Goal: Navigation & Orientation: Find specific page/section

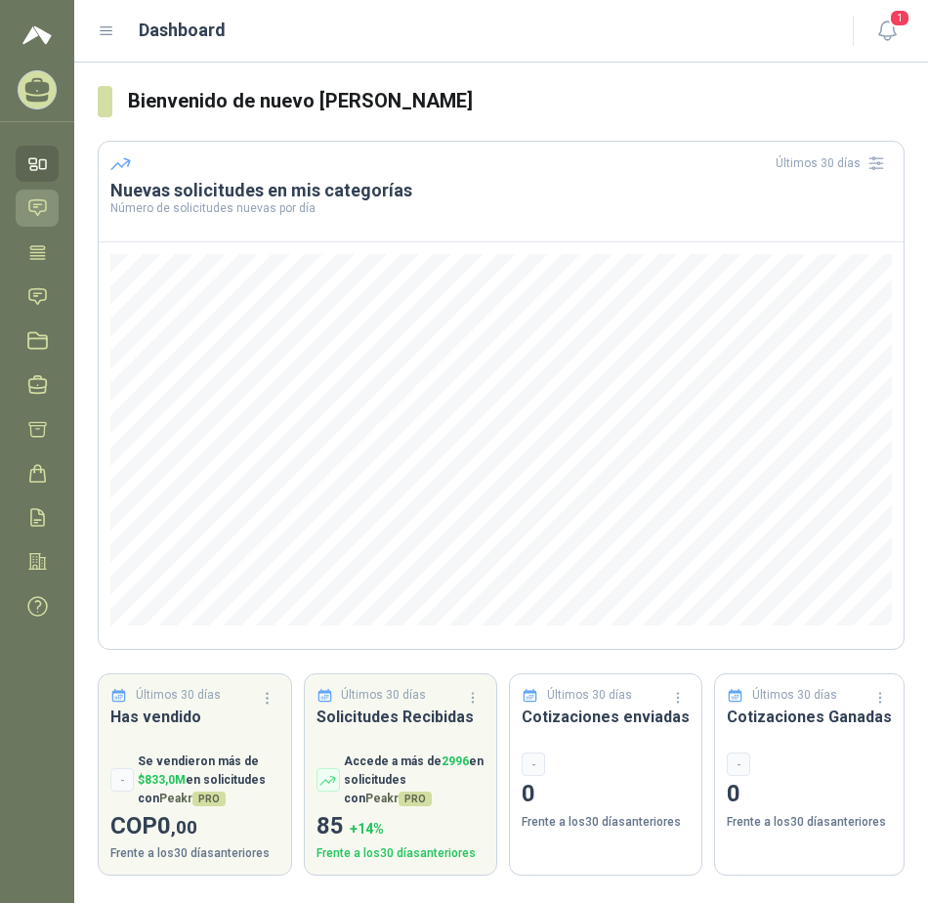
click at [40, 208] on icon at bounding box center [37, 207] width 21 height 21
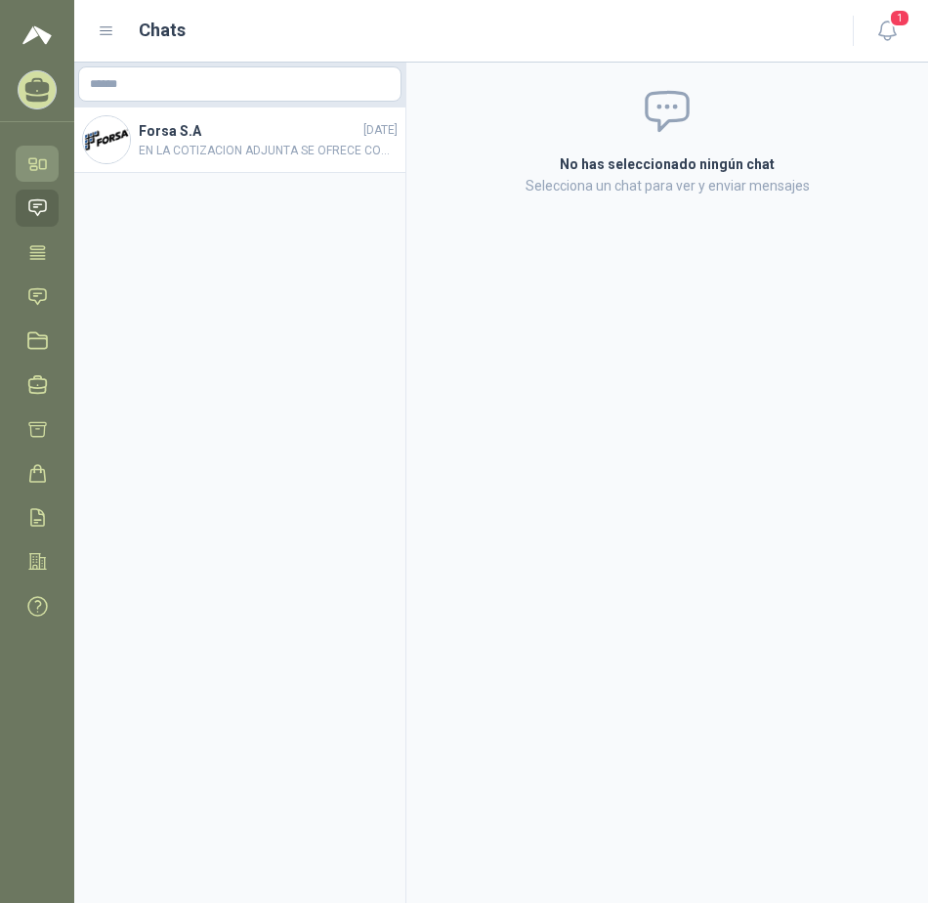
click at [36, 163] on icon at bounding box center [32, 160] width 7 height 5
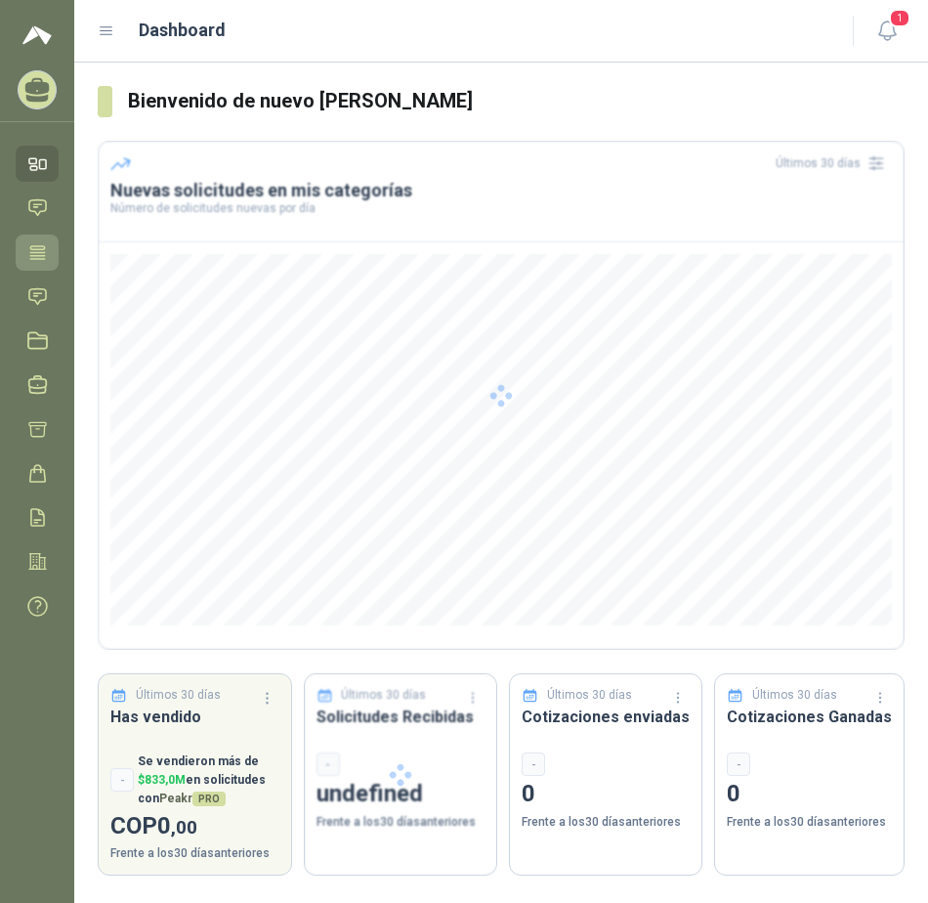
click at [36, 248] on icon at bounding box center [37, 252] width 21 height 21
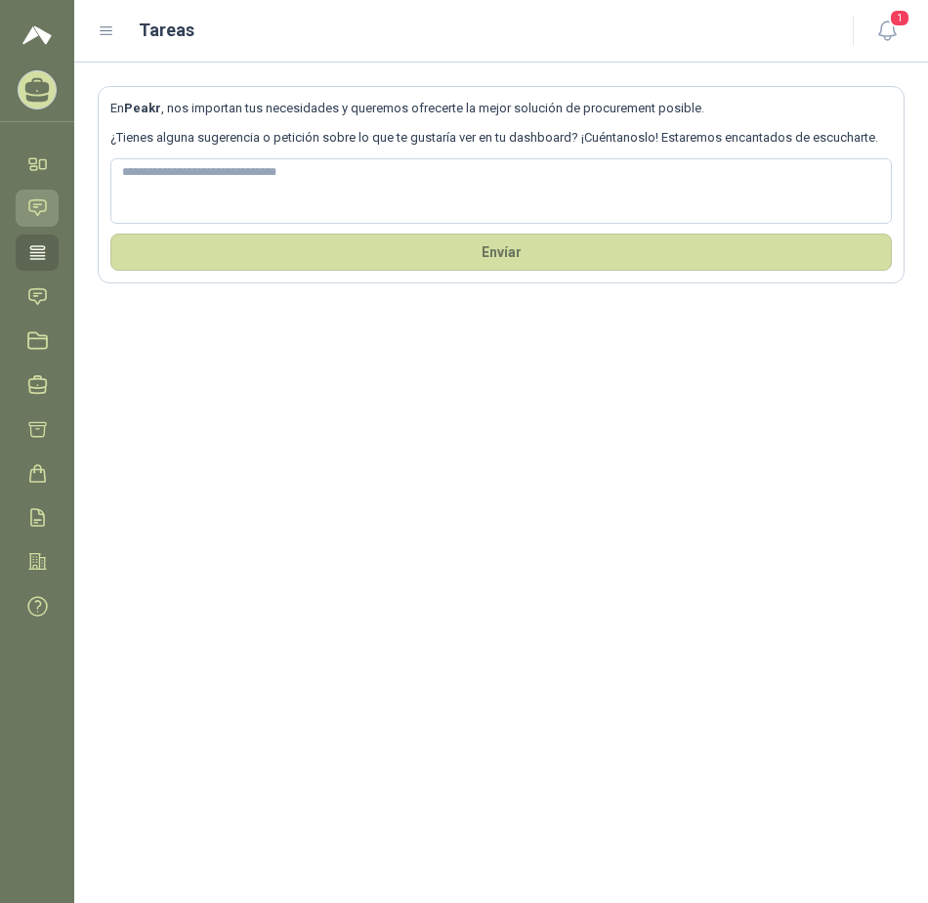
click at [41, 199] on icon at bounding box center [37, 207] width 21 height 21
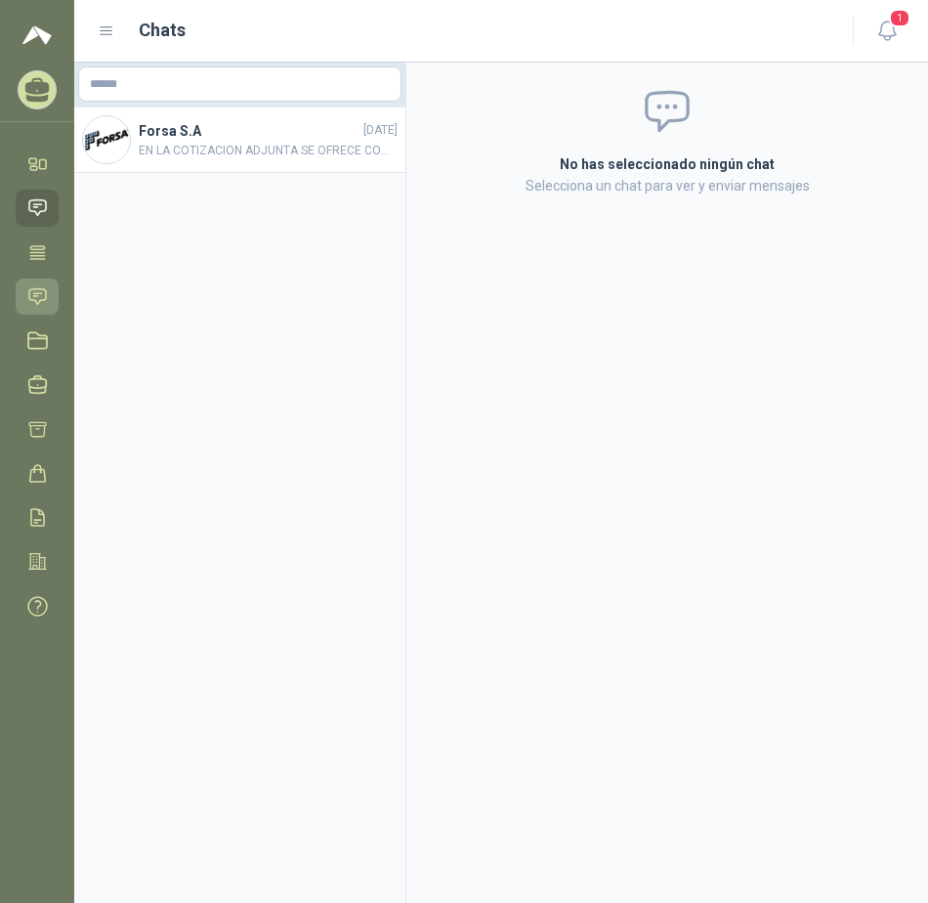
click at [38, 294] on icon at bounding box center [37, 296] width 21 height 21
